Goal: Complete application form: Complete application form

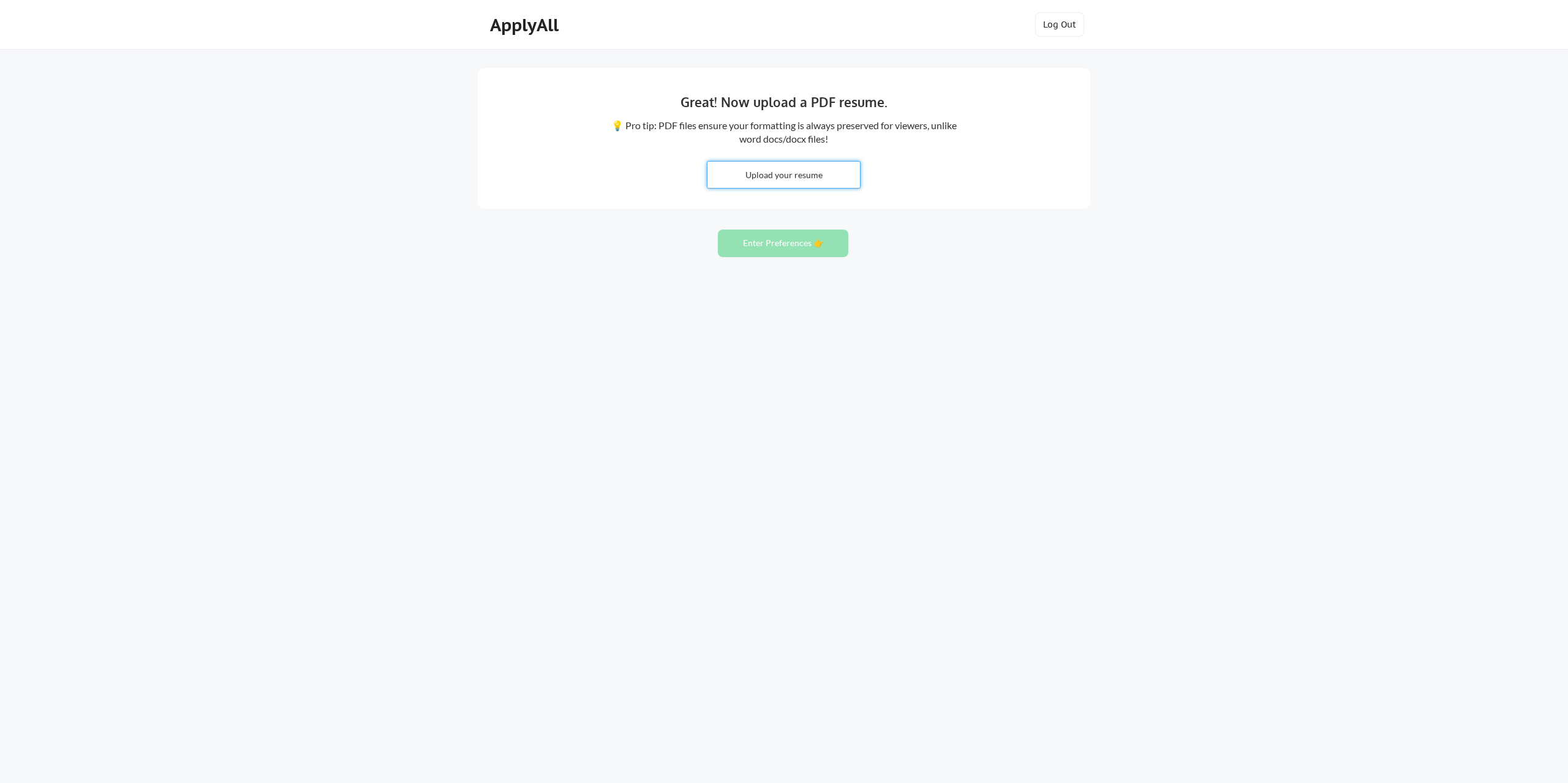
click at [800, 171] on input "file" at bounding box center [784, 174] width 152 height 26
type input "C:\fakepath\Resume_Esmeralda_Robledo.docx"
click at [785, 243] on button "Enter Preferences 👉" at bounding box center [783, 243] width 130 height 28
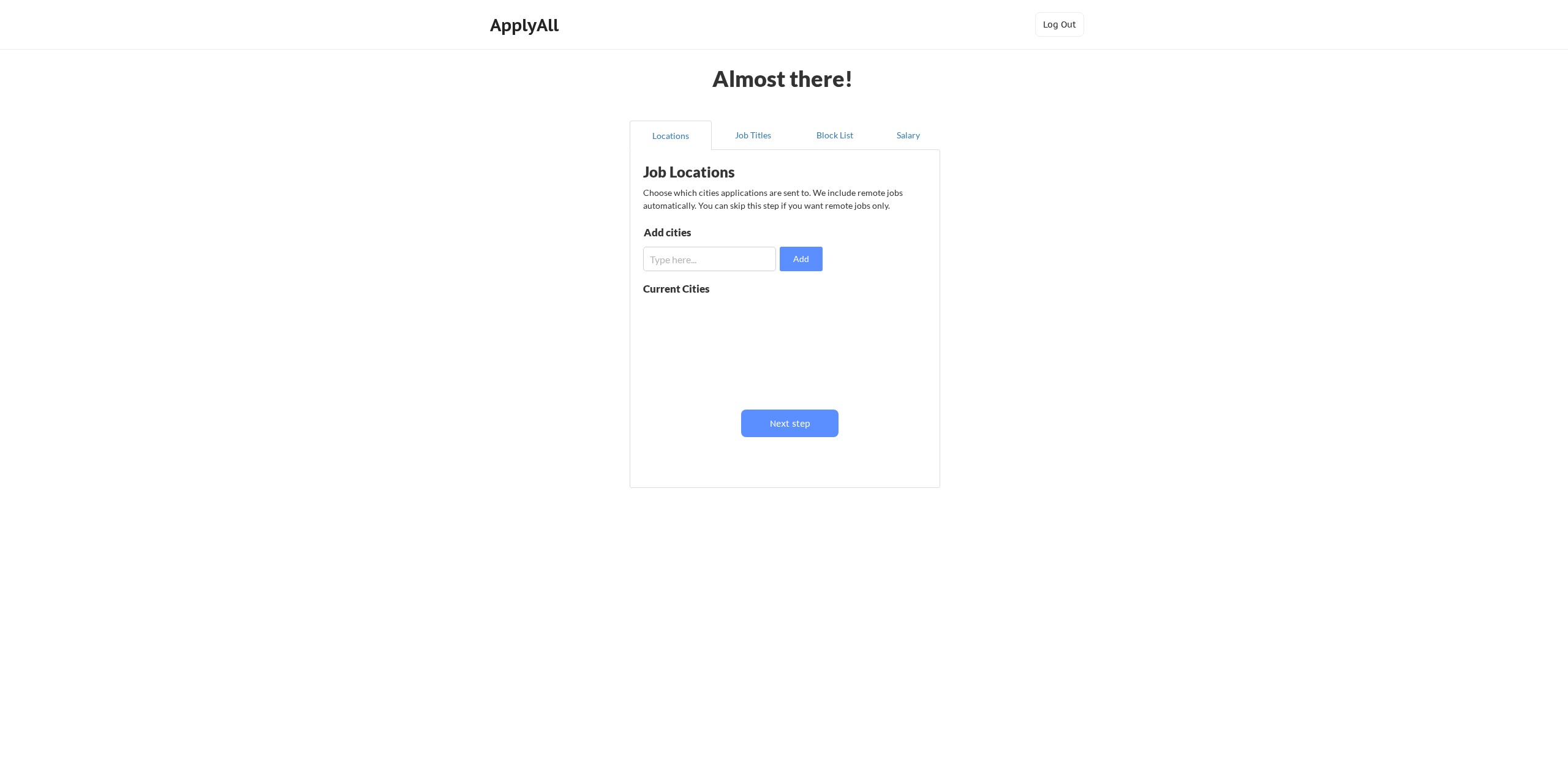
click at [714, 262] on input "input" at bounding box center [709, 259] width 133 height 24
type input "[GEOGRAPHIC_DATA],[GEOGRAPHIC_DATA]"
click at [800, 262] on button "Add" at bounding box center [801, 259] width 43 height 24
click at [731, 265] on input "input" at bounding box center [709, 259] width 133 height 24
type input "[GEOGRAPHIC_DATA],[GEOGRAPHIC_DATA]"
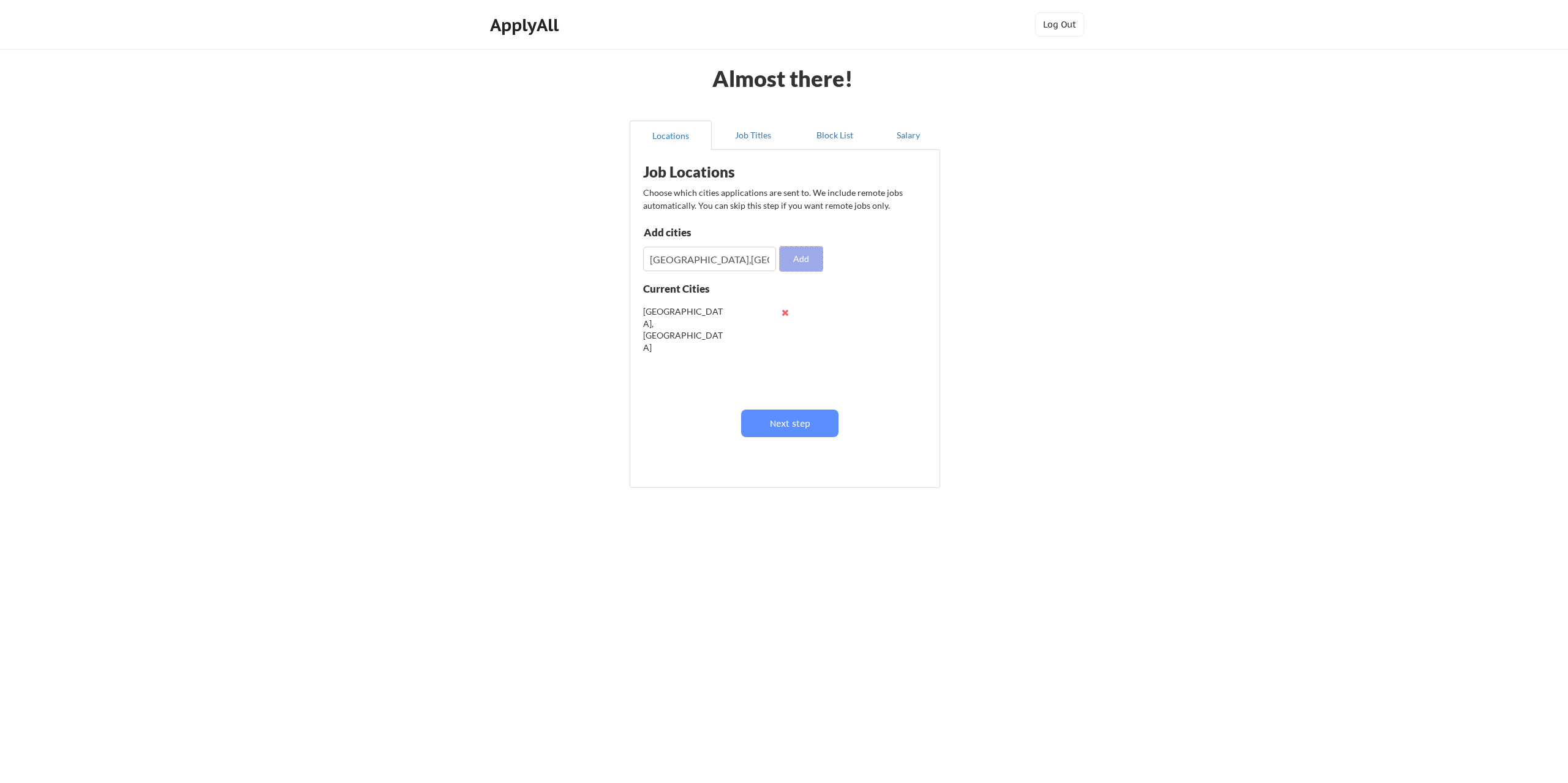
click at [797, 258] on button "Add" at bounding box center [801, 259] width 43 height 24
click at [724, 257] on input "input" at bounding box center [709, 259] width 133 height 24
type input "[GEOGRAPHIC_DATA],[GEOGRAPHIC_DATA]"
click at [790, 258] on button "Add" at bounding box center [801, 259] width 43 height 24
click at [719, 255] on input "input" at bounding box center [709, 259] width 133 height 24
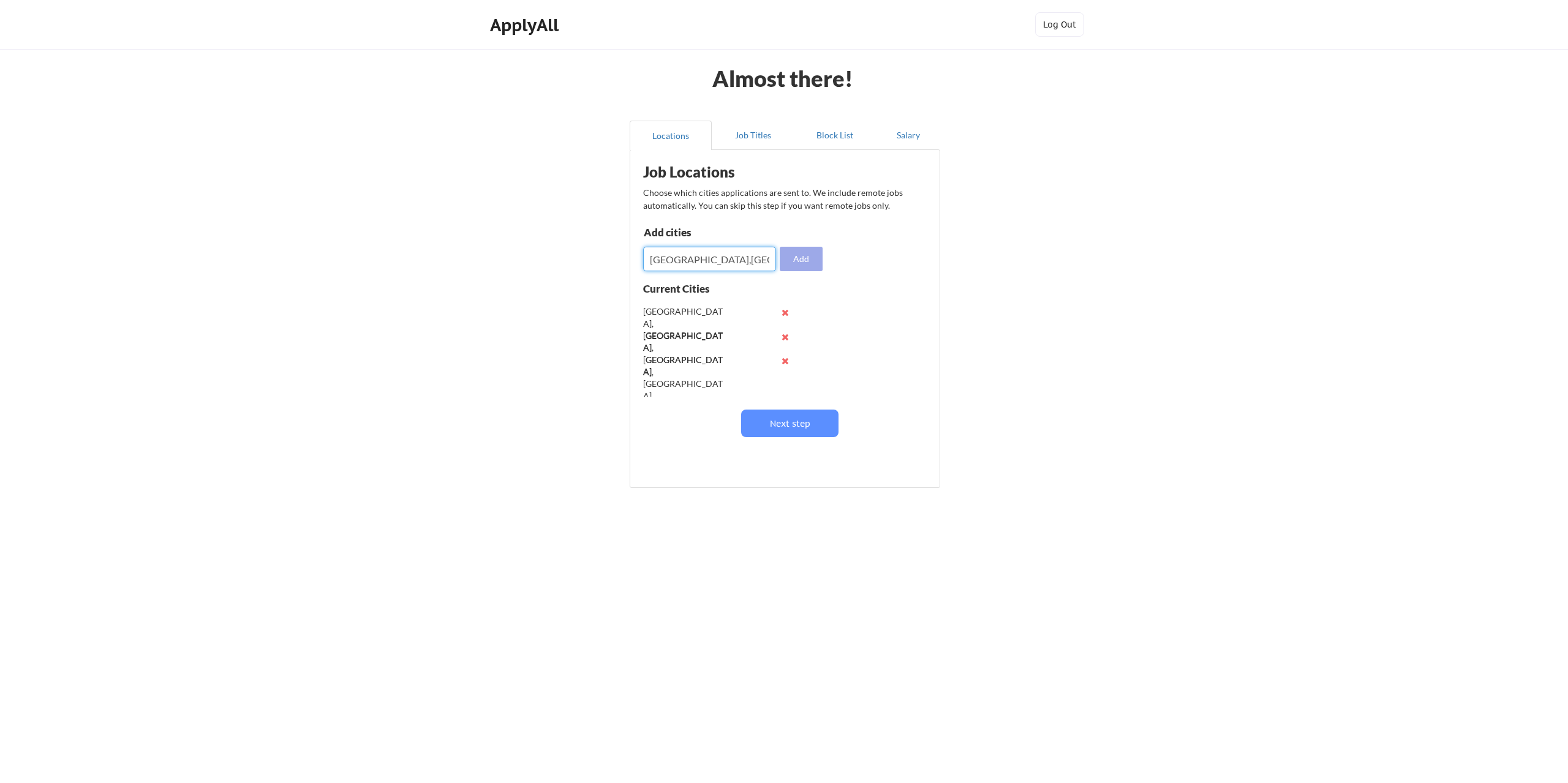
type input "[GEOGRAPHIC_DATA],[GEOGRAPHIC_DATA]"
click at [800, 265] on button "Add" at bounding box center [801, 259] width 43 height 24
click at [731, 259] on input "input" at bounding box center [709, 259] width 133 height 24
type input "Coppel,[GEOGRAPHIC_DATA]"
click at [798, 264] on button "Add" at bounding box center [801, 259] width 43 height 24
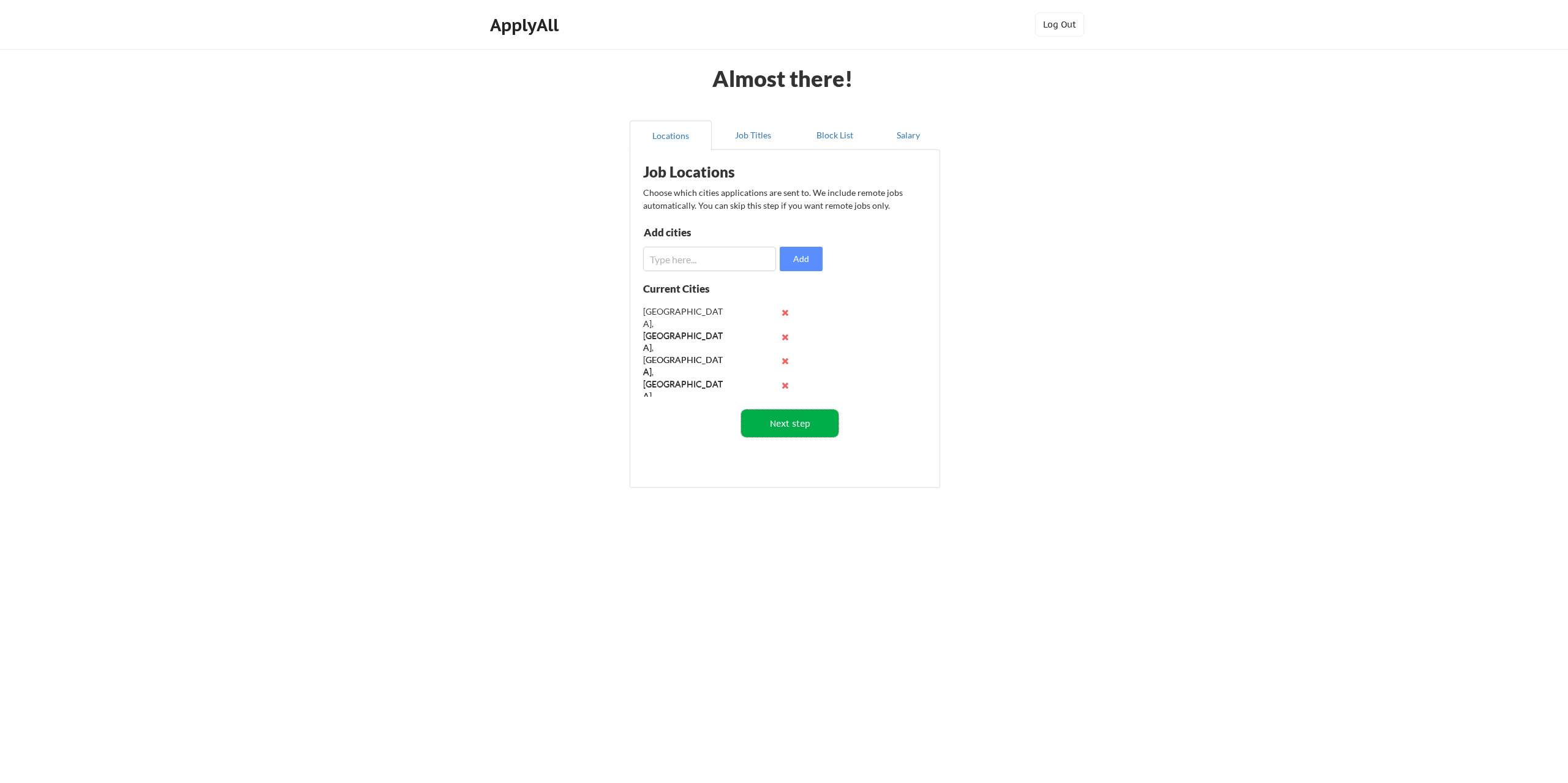
click at [796, 425] on button "Next step" at bounding box center [790, 423] width 97 height 28
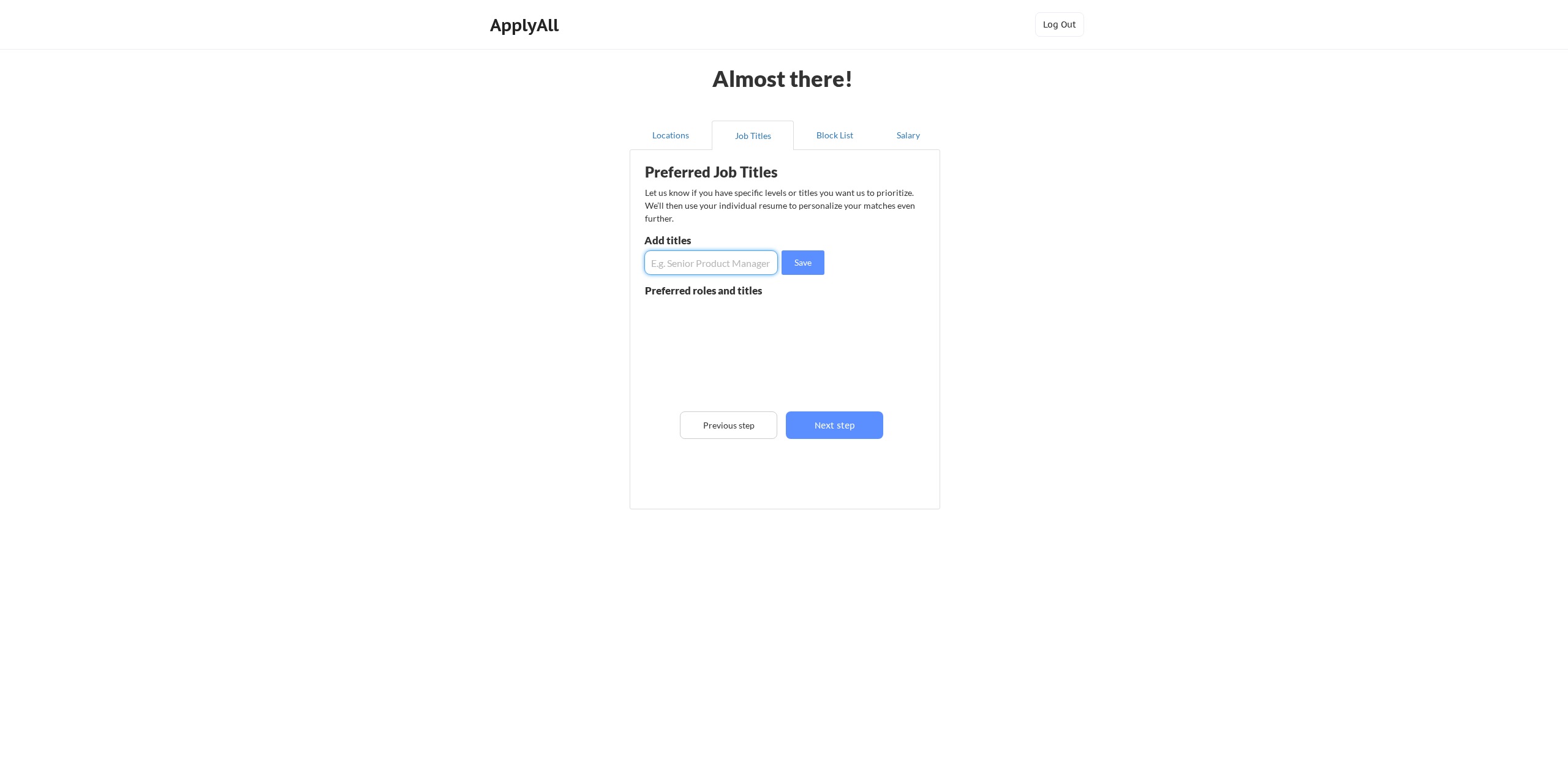
click at [718, 262] on input "input" at bounding box center [711, 262] width 134 height 24
type input "React JS Developer"
click at [799, 264] on button "Save" at bounding box center [803, 262] width 43 height 24
click at [707, 271] on input "input" at bounding box center [711, 262] width 134 height 24
type input "FrontEnd React Developer"
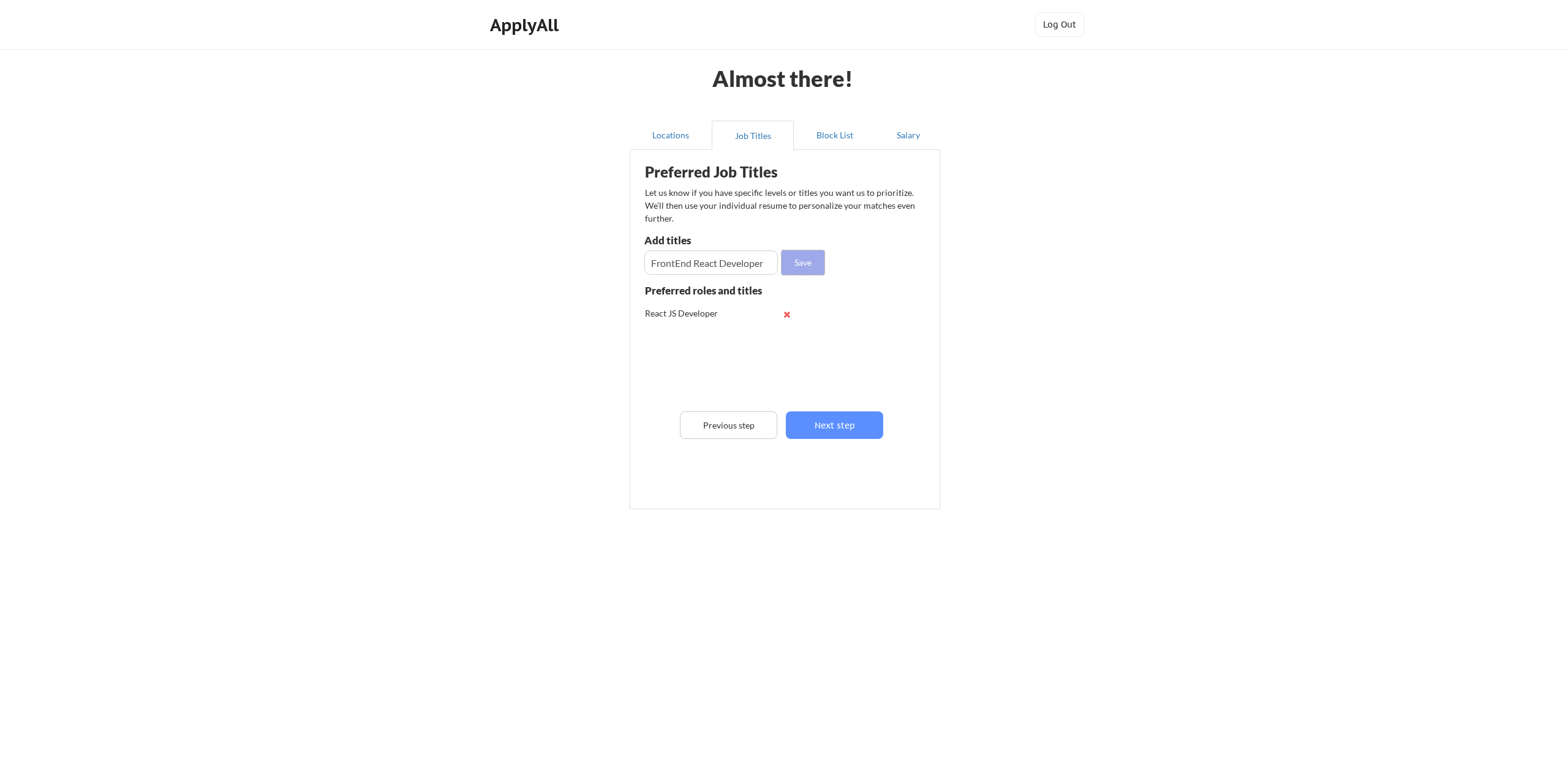
click at [800, 262] on button "Save" at bounding box center [803, 262] width 43 height 24
click at [718, 268] on input "input" at bounding box center [711, 262] width 134 height 24
type input "FrontEnd Developer"
click at [800, 253] on button "Save" at bounding box center [803, 262] width 43 height 24
click at [739, 259] on input "input" at bounding box center [711, 262] width 134 height 24
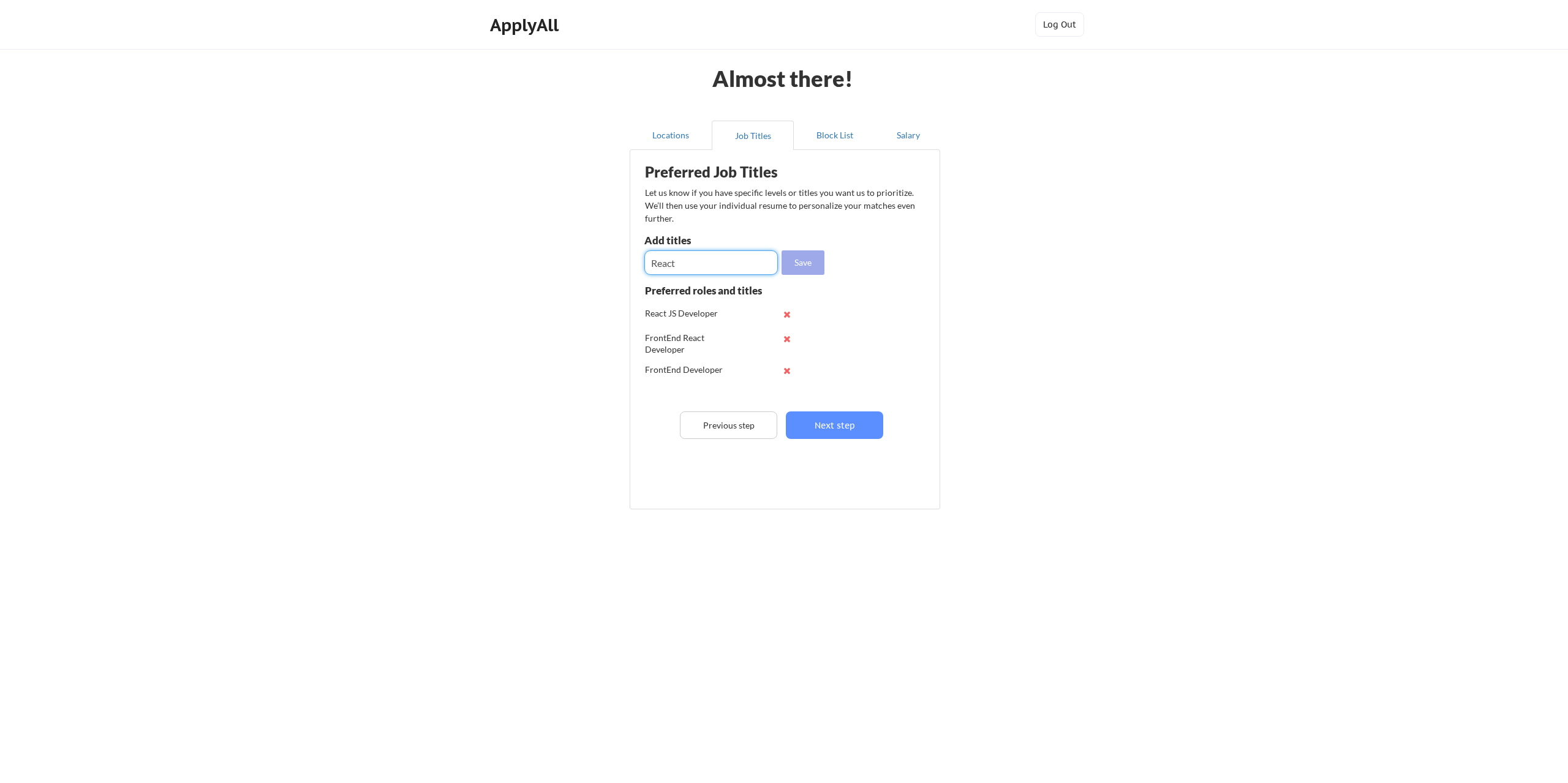
type input "React"
click at [801, 267] on button "Save" at bounding box center [803, 262] width 43 height 24
click at [839, 425] on button "Next step" at bounding box center [835, 425] width 97 height 28
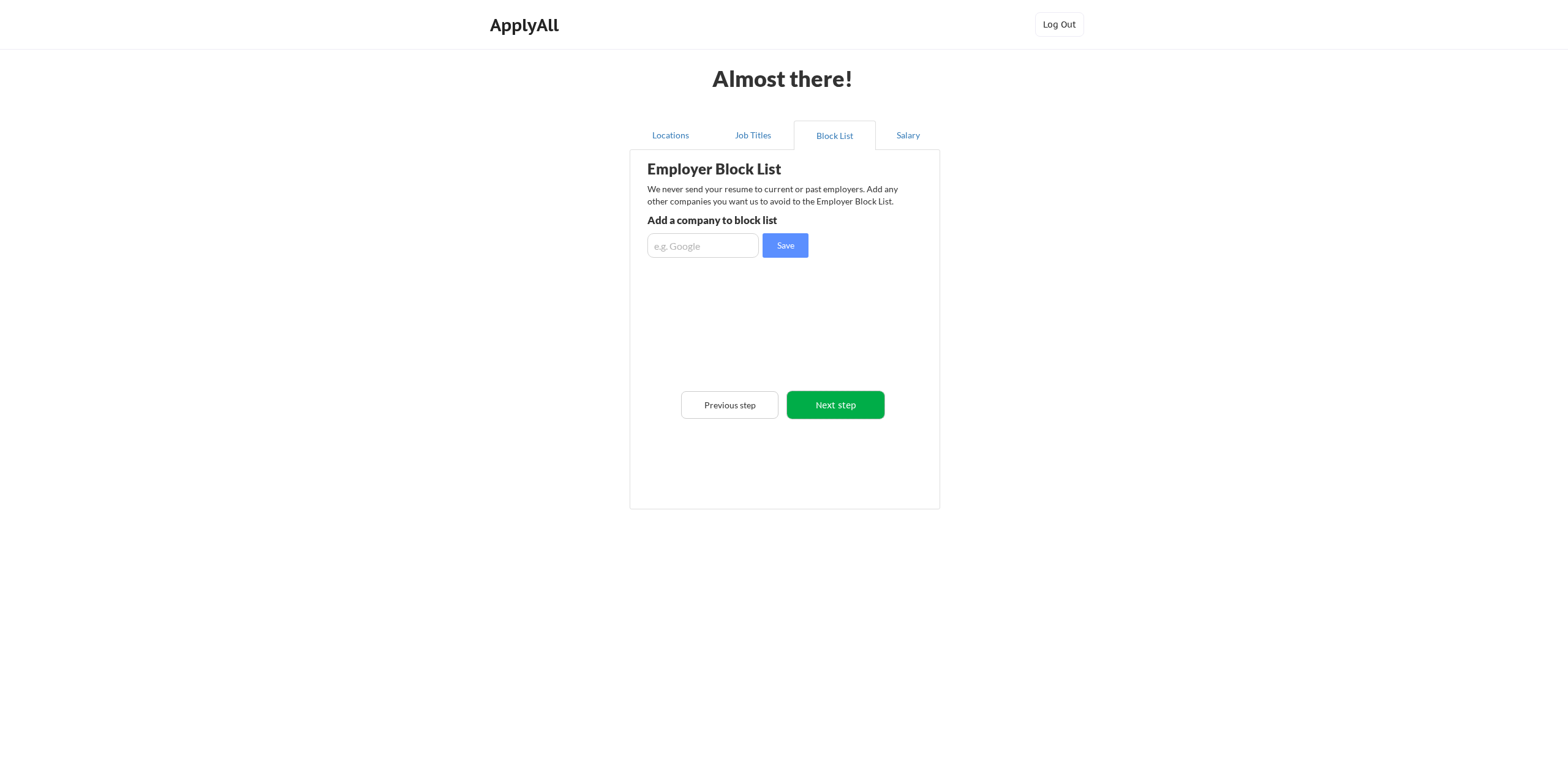
click at [845, 408] on button "Next step" at bounding box center [836, 405] width 97 height 28
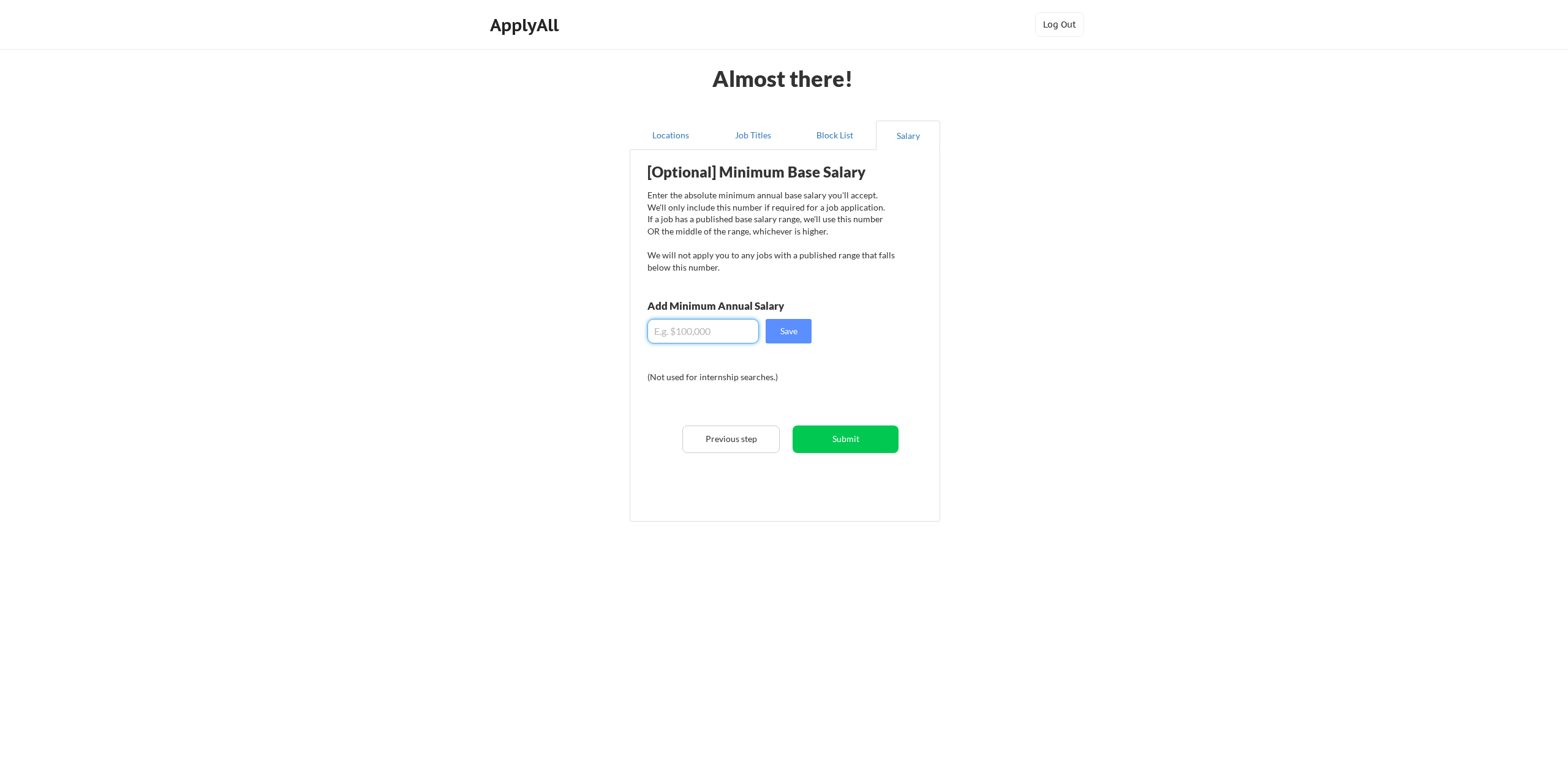
click at [727, 334] on input "input" at bounding box center [703, 331] width 112 height 24
type input "$90,000"
click at [790, 340] on button "Save" at bounding box center [788, 331] width 46 height 24
click at [848, 443] on button "Submit" at bounding box center [845, 439] width 106 height 28
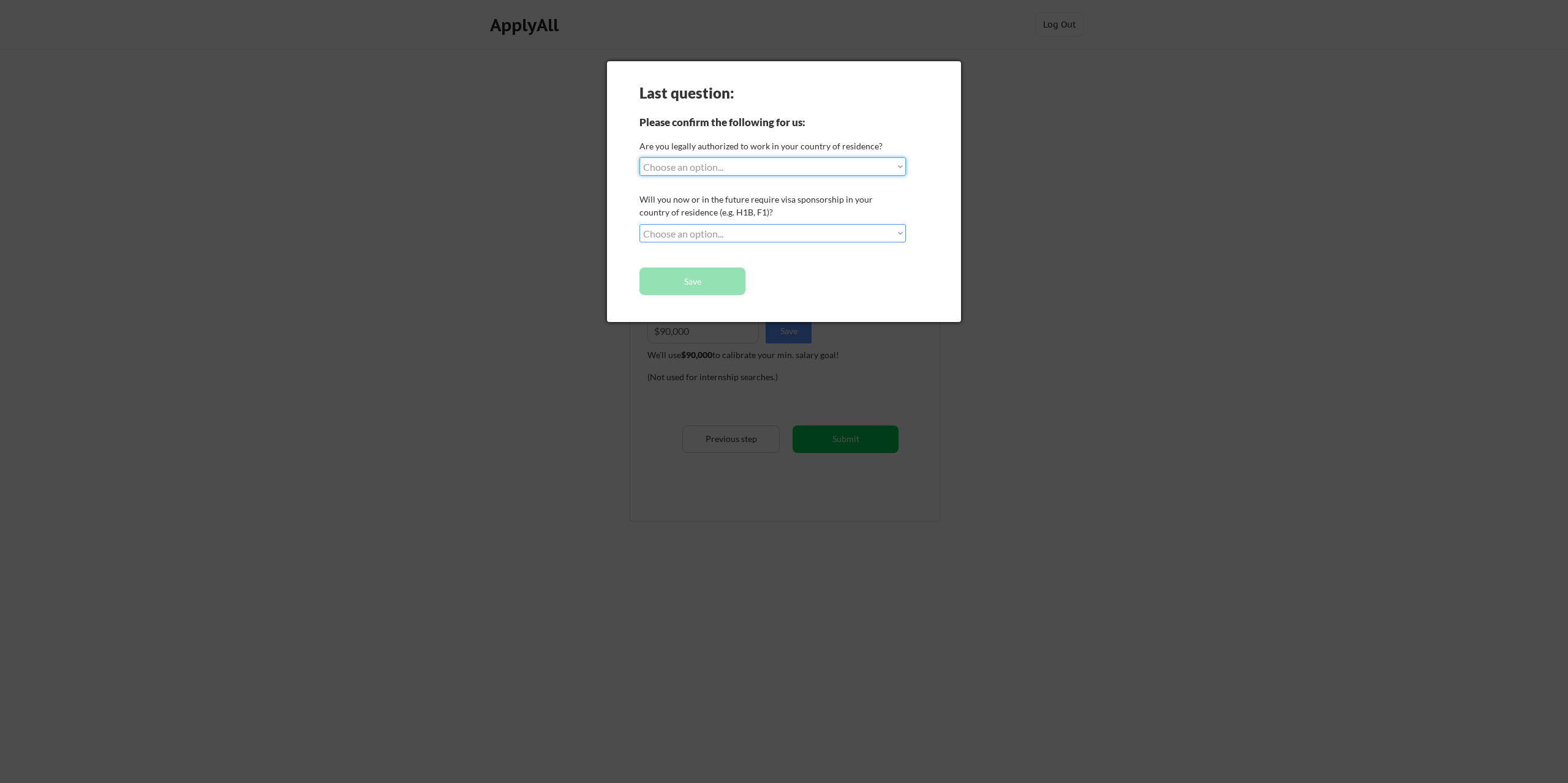
click at [864, 165] on select "Choose an option... Yes, I am a [DEMOGRAPHIC_DATA] Citizen Yes, I am a [DEMOGRA…" at bounding box center [773, 166] width 267 height 18
select select ""yes__i_am_a_us_[DEMOGRAPHIC_DATA]""
click at [640, 157] on select "Choose an option... Yes, I am a [DEMOGRAPHIC_DATA] Citizen Yes, I am a [DEMOGRA…" at bounding box center [773, 166] width 267 height 18
click at [860, 233] on select "Choose an option... No, I will not need sponsorship Yes, I will need sponsorship" at bounding box center [773, 233] width 267 height 18
select select ""no__i_will_not_need_sponsorship""
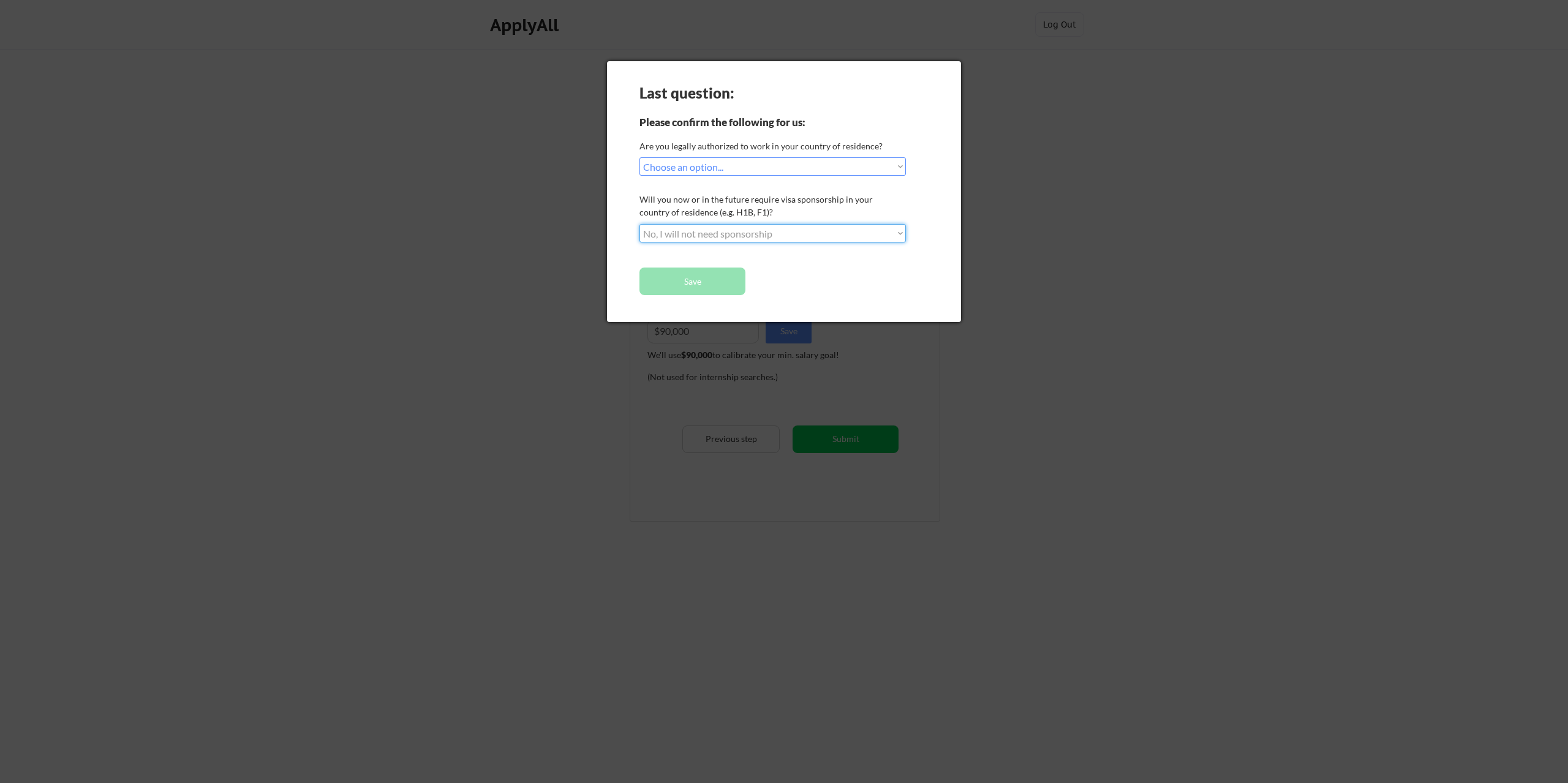
click at [640, 224] on select "Choose an option... No, I will not need sponsorship Yes, I will need sponsorship" at bounding box center [773, 233] width 267 height 18
click at [711, 276] on button "Save" at bounding box center [692, 281] width 106 height 28
